Goal: Task Accomplishment & Management: Manage account settings

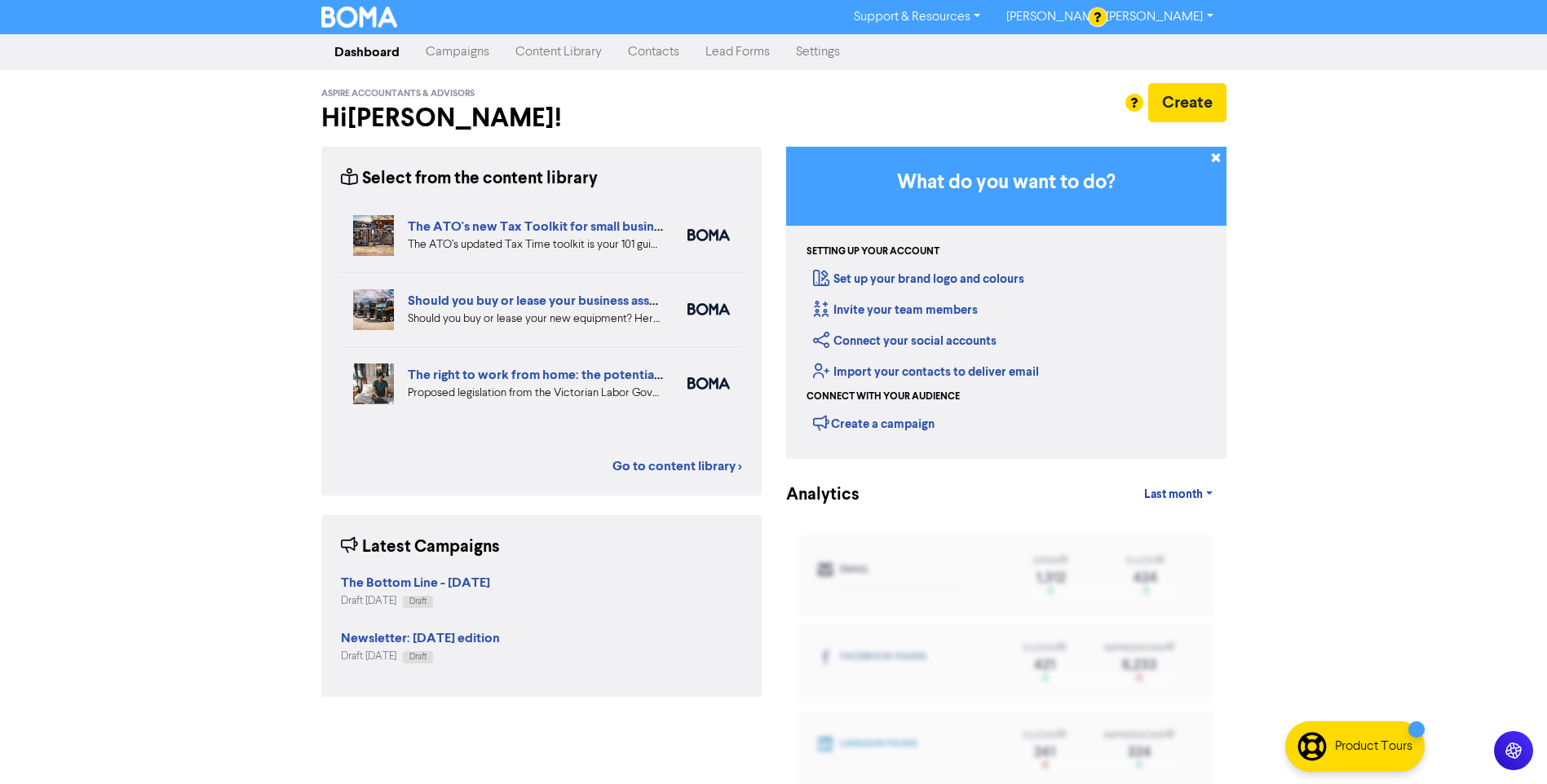
click at [459, 53] on link "Campaigns" at bounding box center [457, 53] width 90 height 33
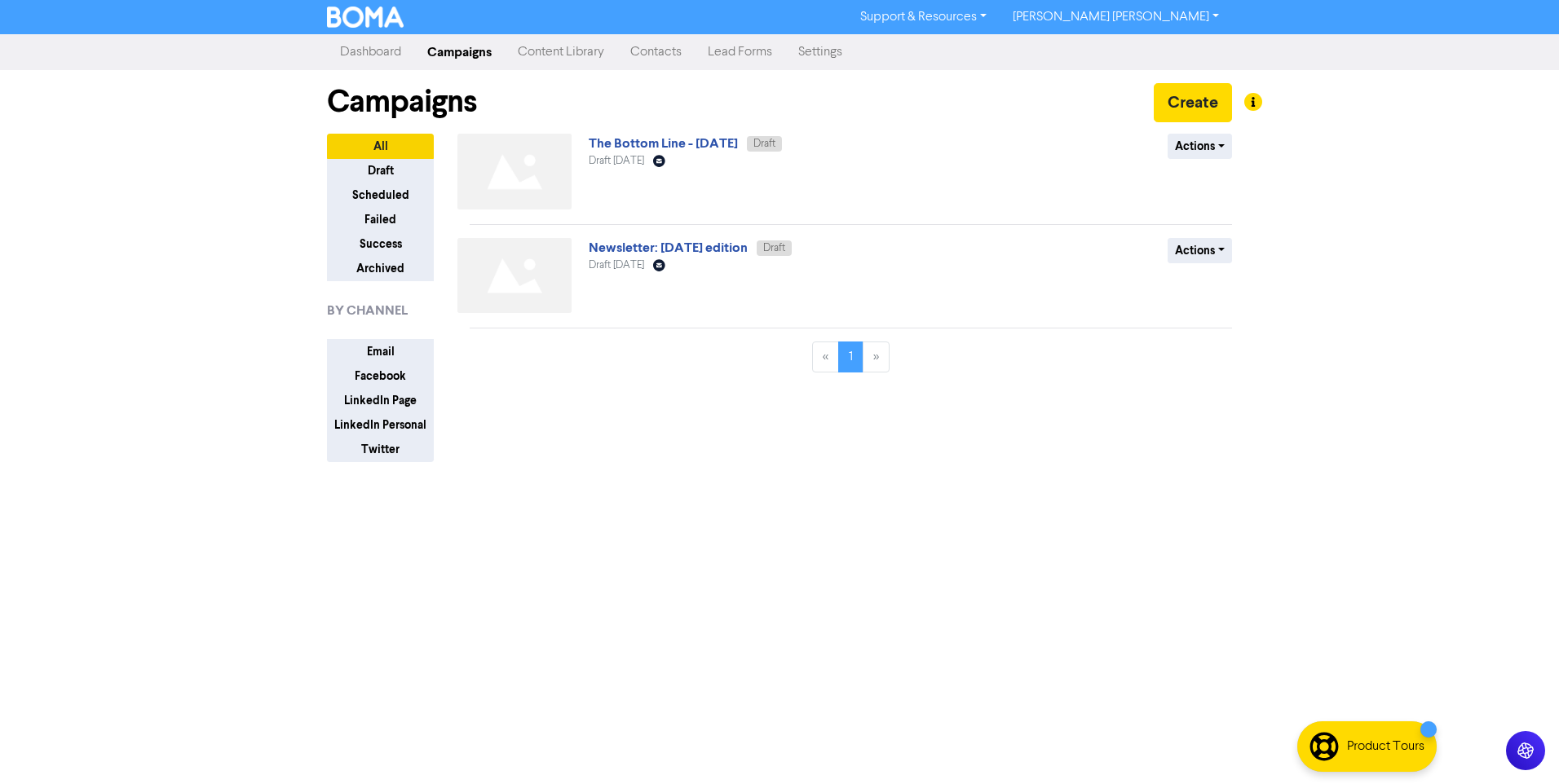
click at [457, 56] on link "Campaigns" at bounding box center [459, 53] width 91 height 33
click at [368, 53] on link "Dashboard" at bounding box center [370, 53] width 87 height 33
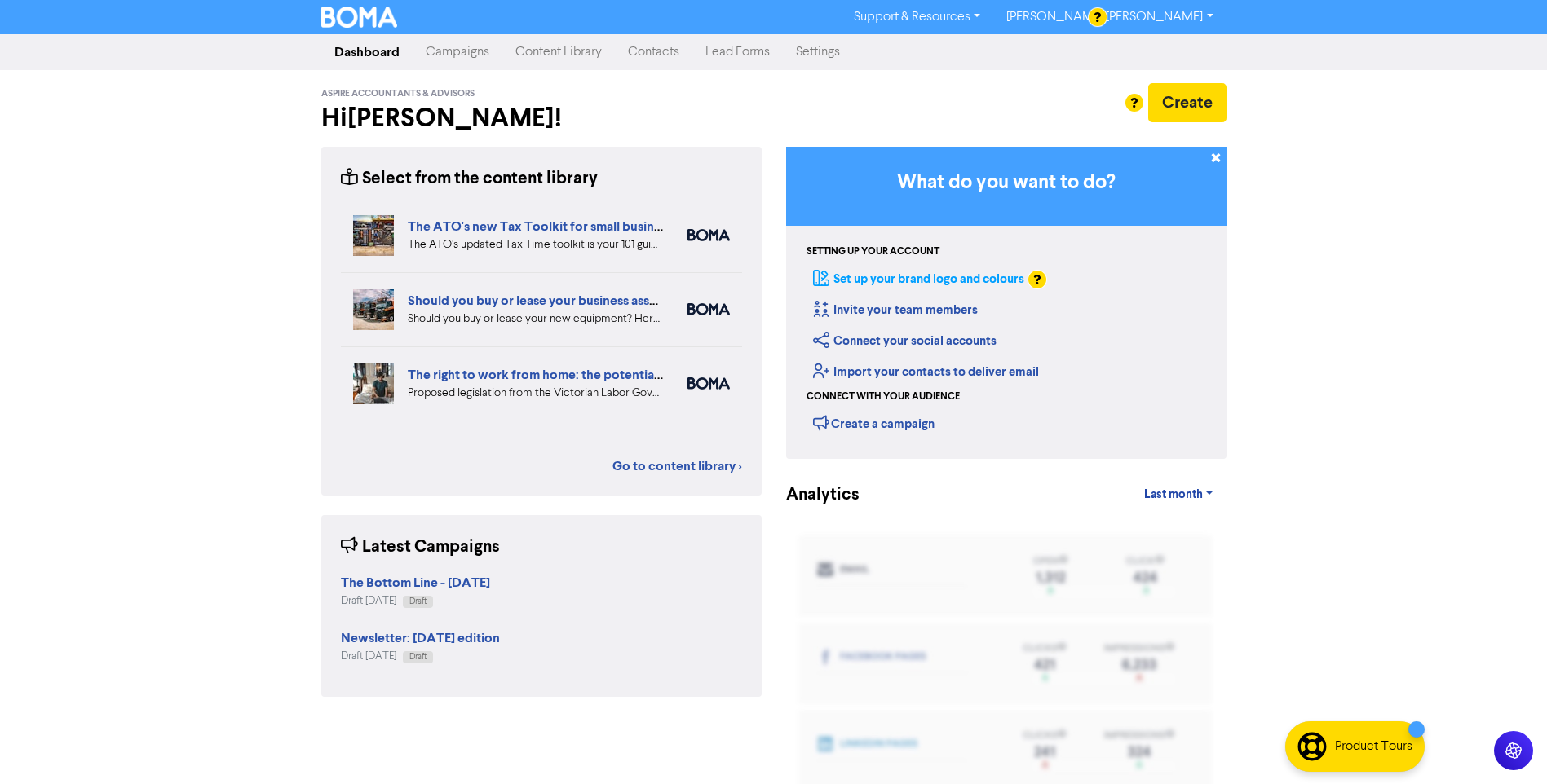
click at [980, 276] on link "Set up your brand logo and colours" at bounding box center [918, 279] width 211 height 15
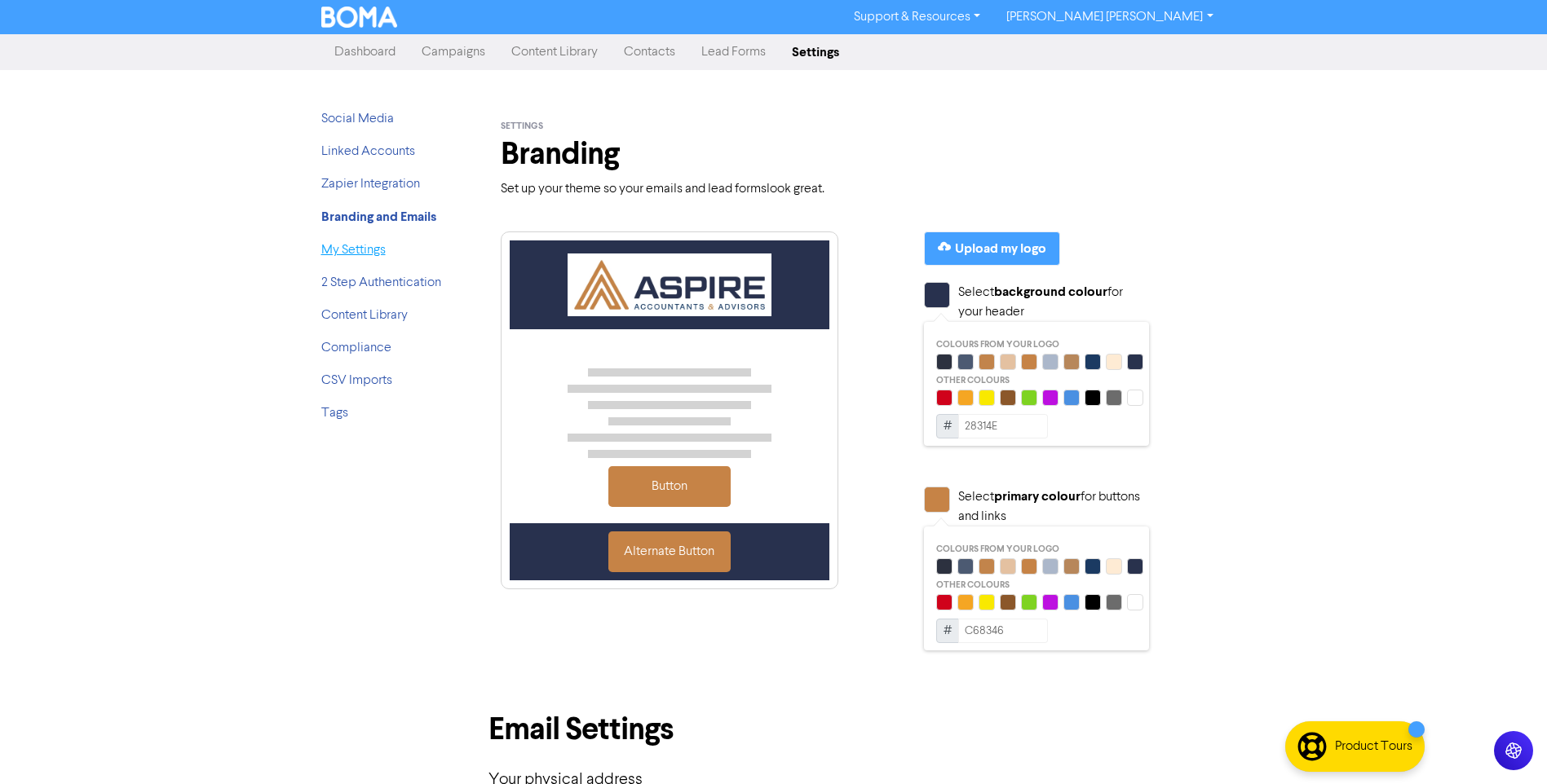
click at [349, 253] on link "My Settings" at bounding box center [353, 250] width 64 height 13
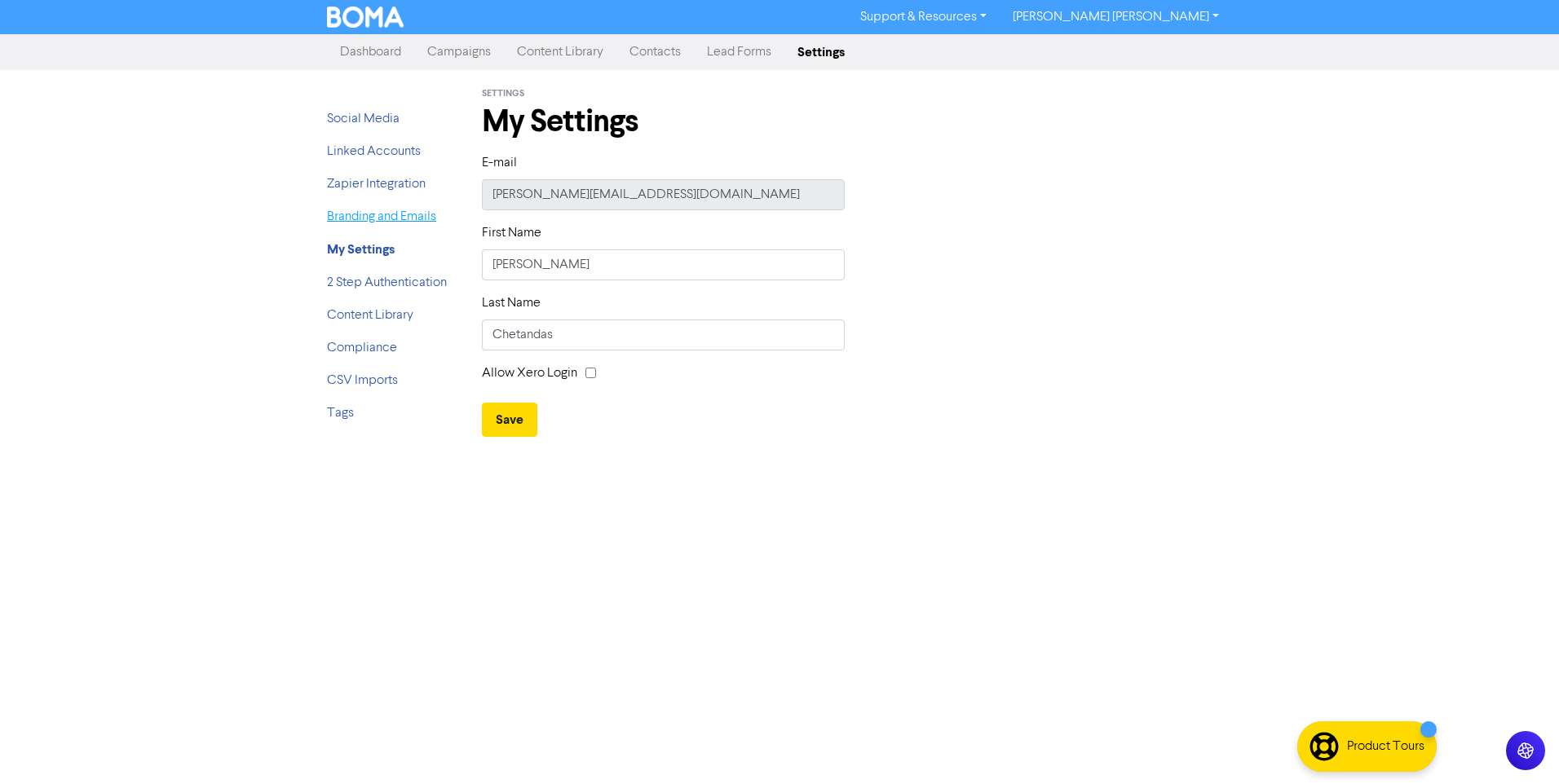
click at [369, 218] on link "Branding and Emails" at bounding box center [381, 216] width 110 height 13
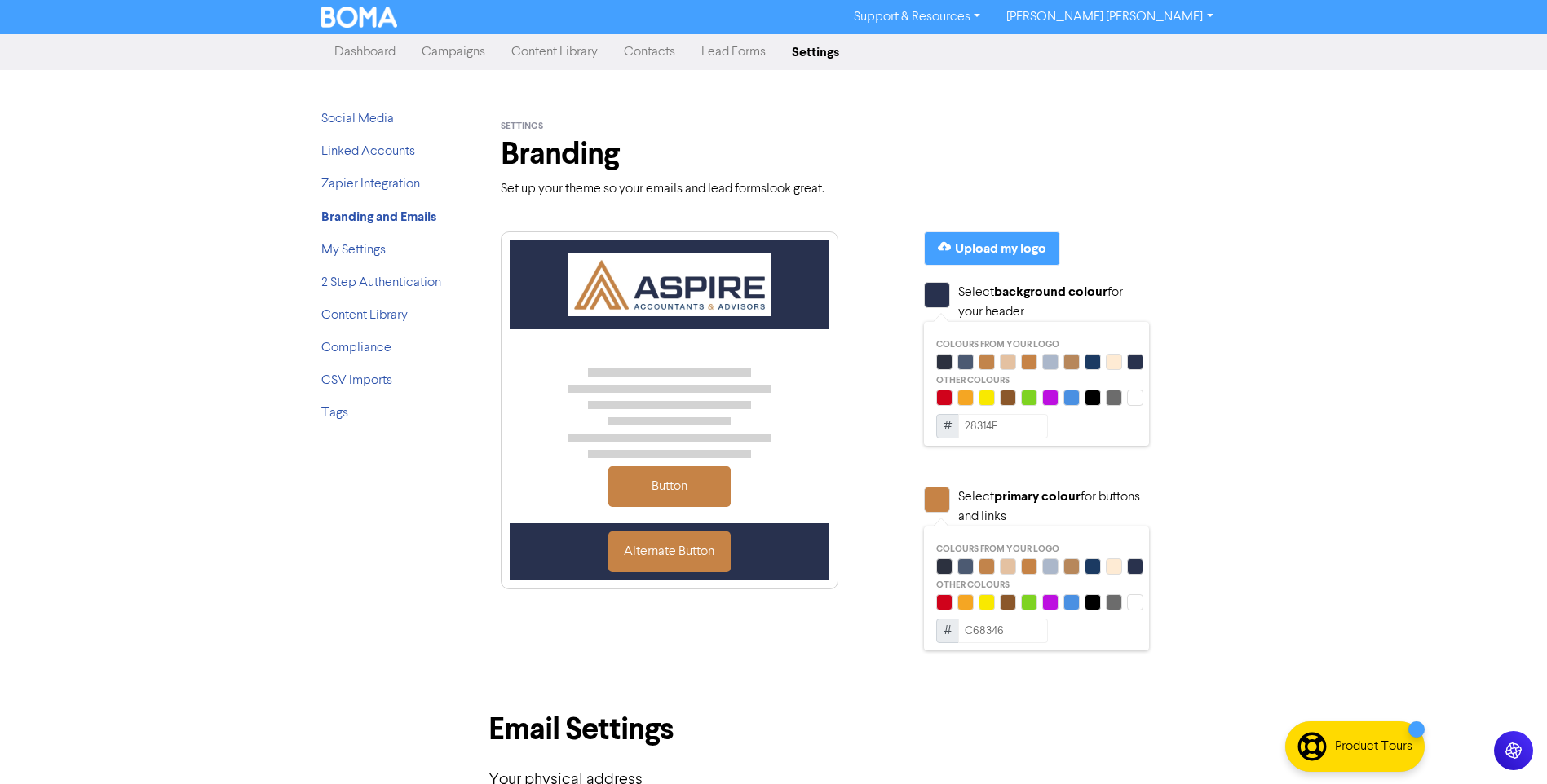
click at [438, 53] on link "Campaigns" at bounding box center [453, 53] width 90 height 33
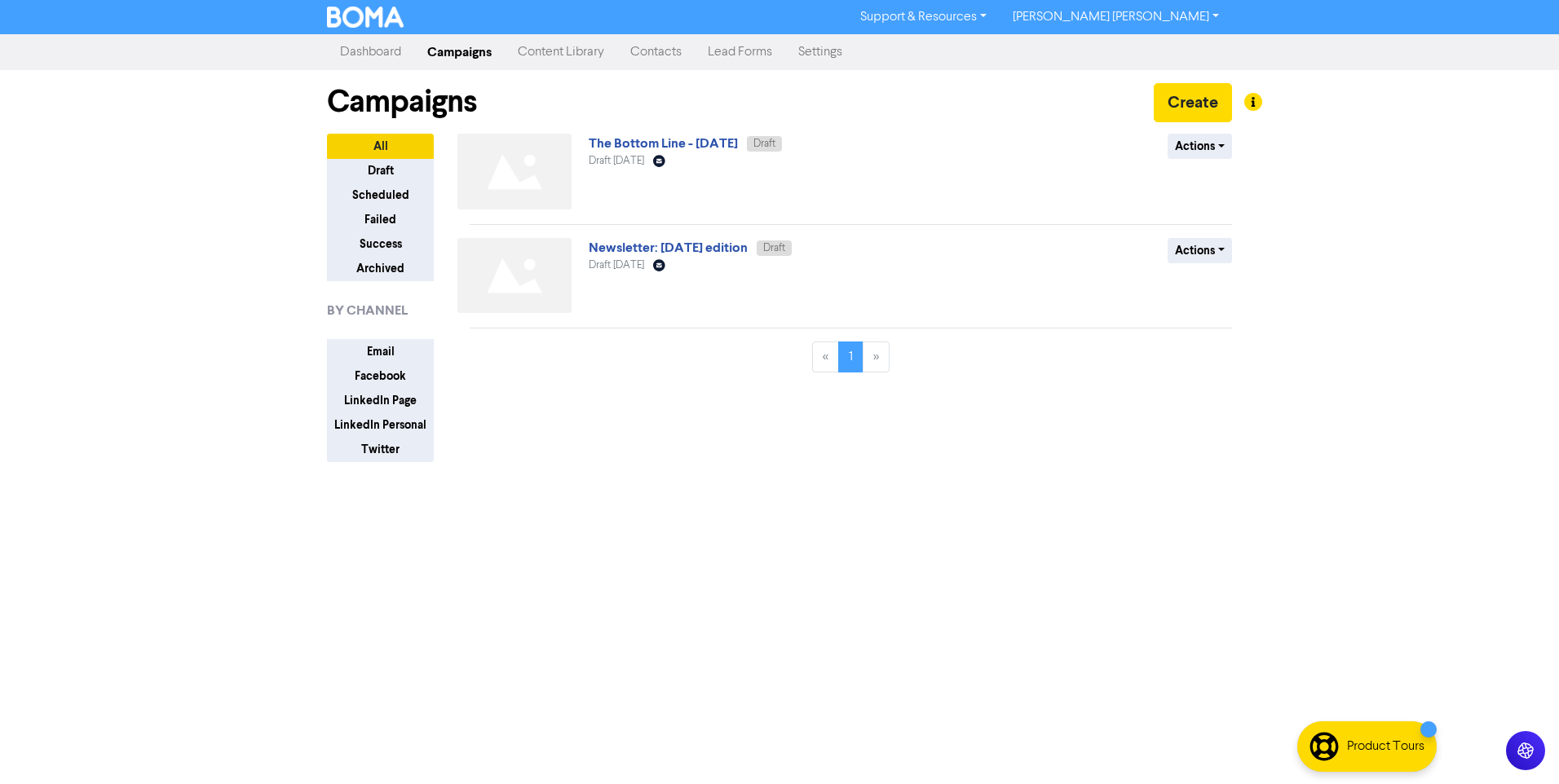
click at [531, 146] on img at bounding box center [514, 172] width 114 height 76
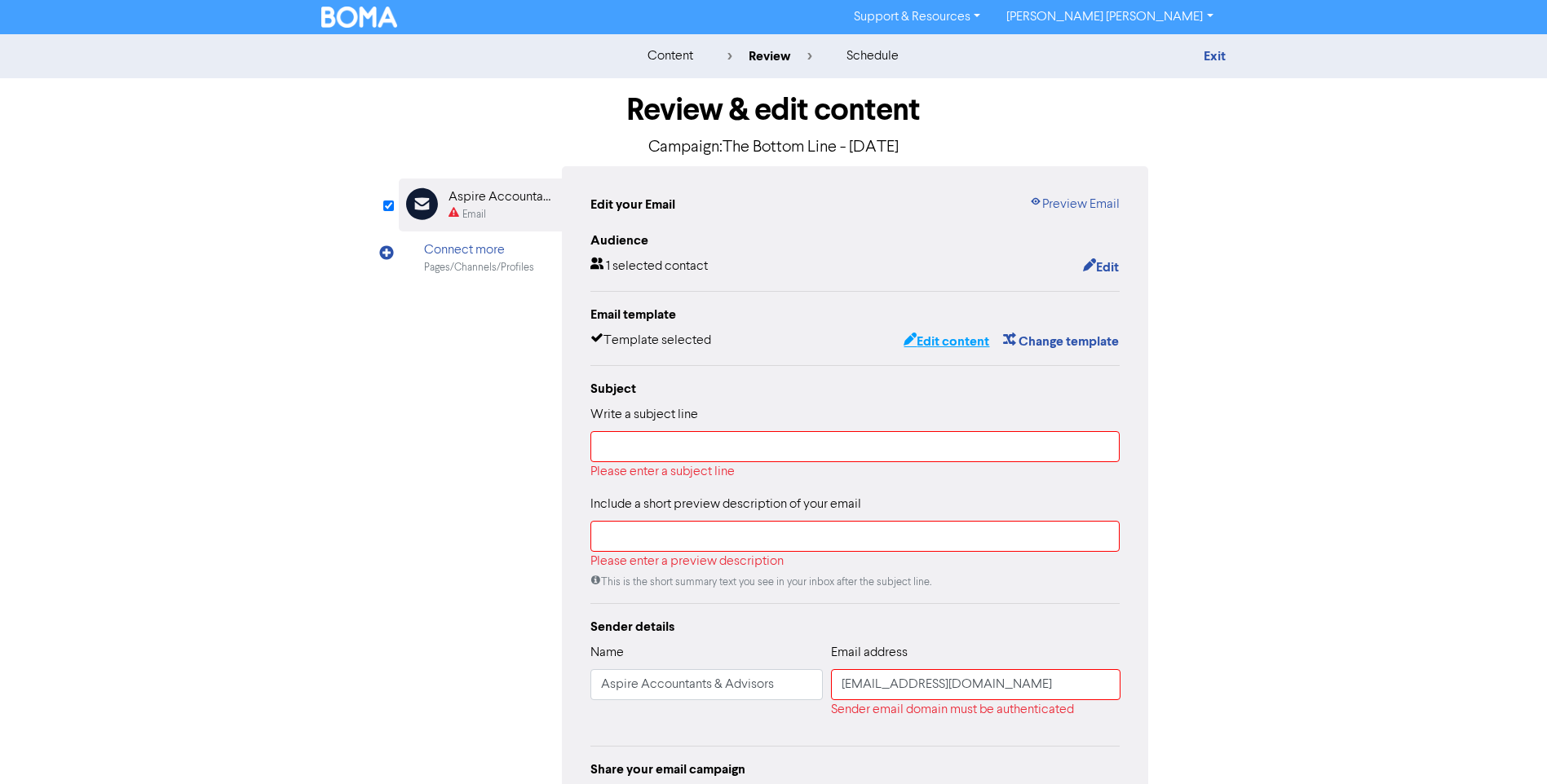
click at [937, 339] on button "Edit content" at bounding box center [946, 341] width 87 height 21
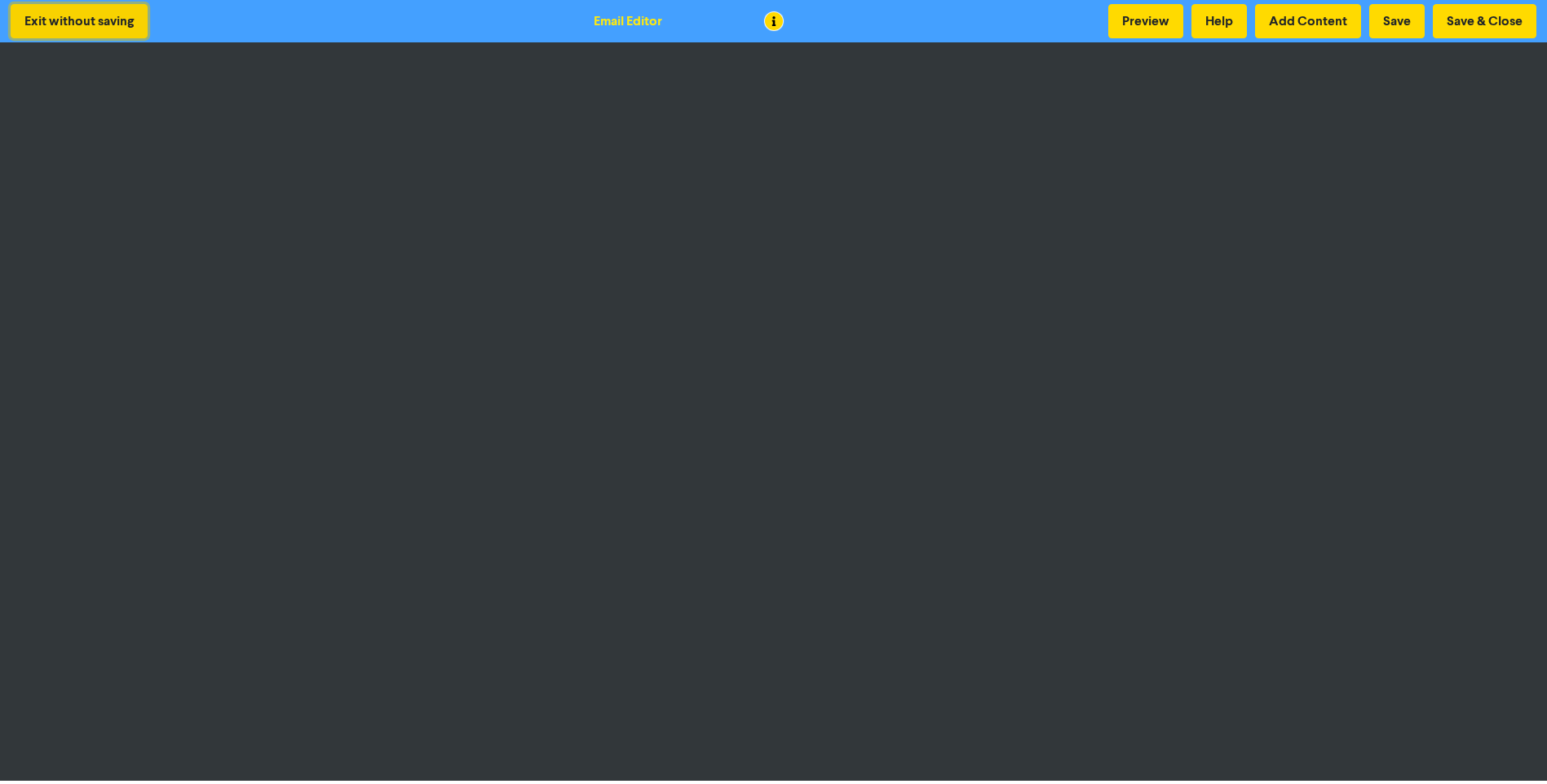
click at [61, 14] on button "Exit without saving" at bounding box center [79, 22] width 137 height 34
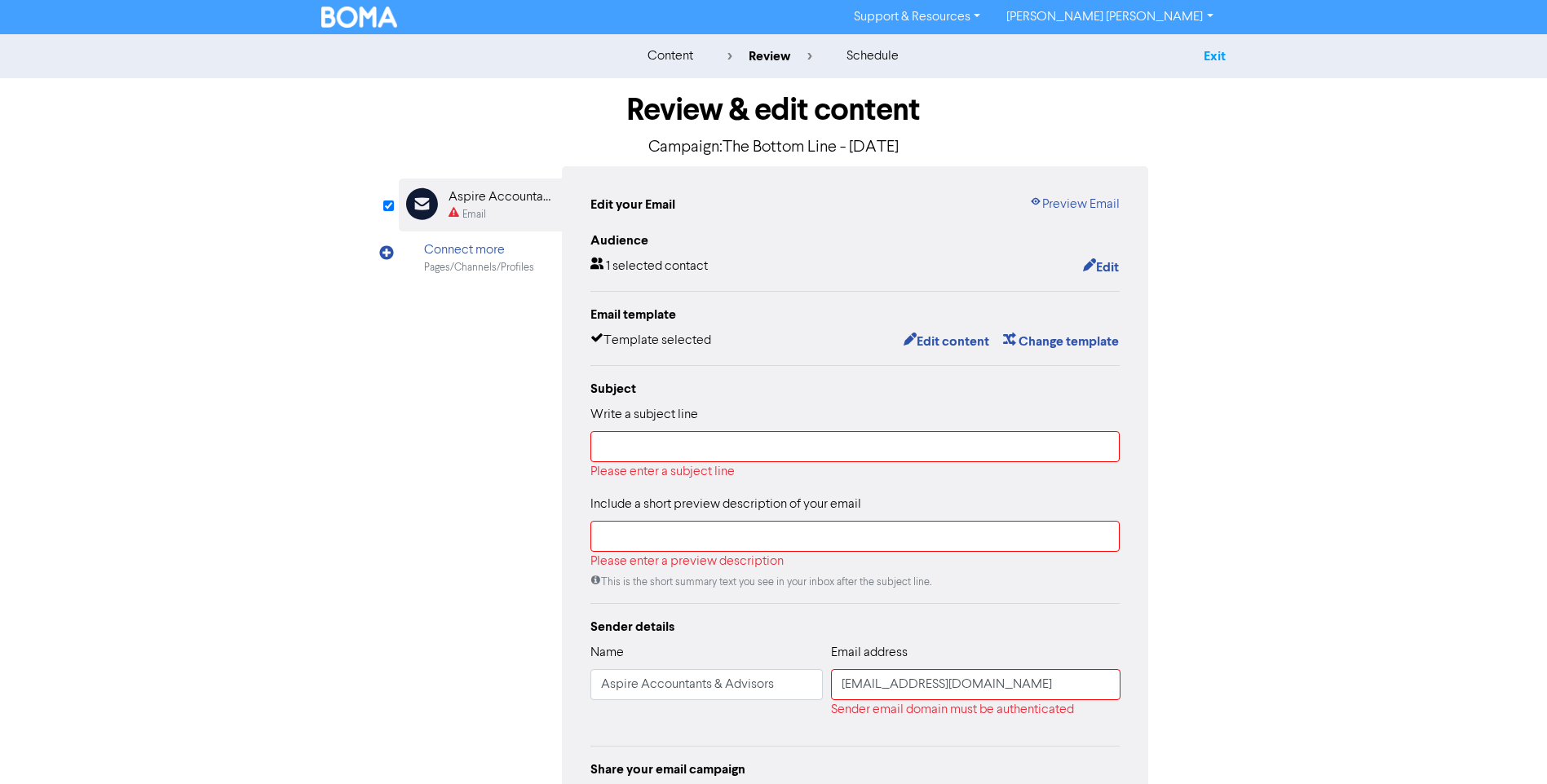
click at [1204, 51] on link "Exit" at bounding box center [1215, 56] width 22 height 16
